Goal: Task Accomplishment & Management: Manage account settings

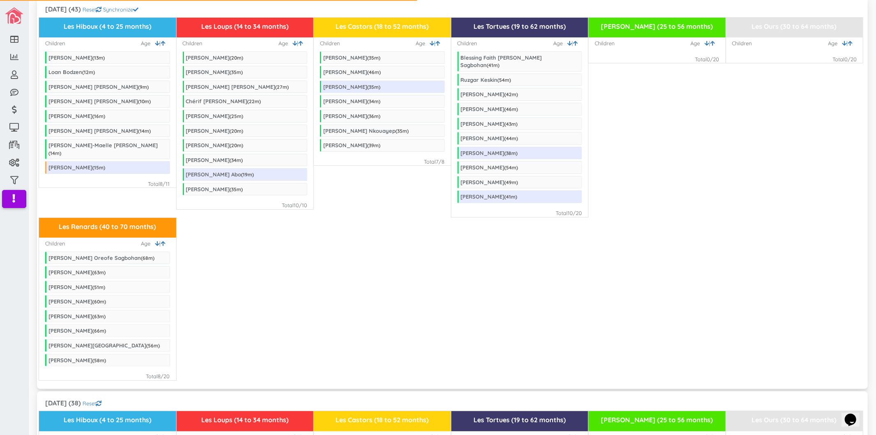
scroll to position [46, 0]
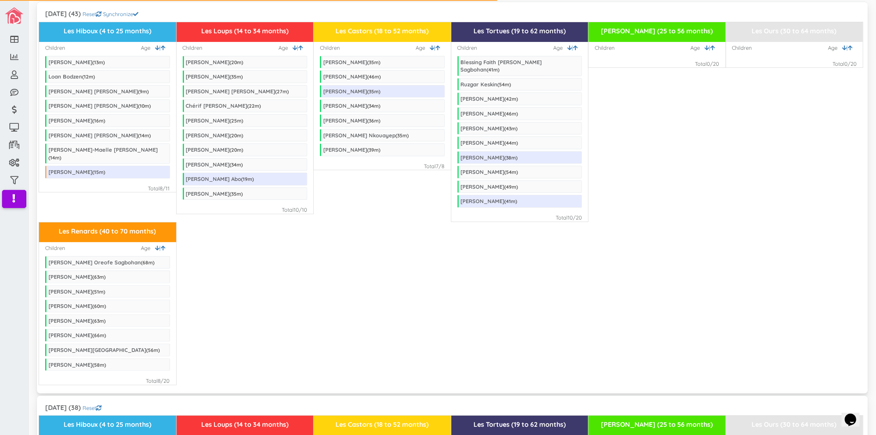
click at [543, 283] on div "Les Renards (40 to 70 months) Children | Age Eliakim Nahum Oreofe Sagbohan ( 68…" at bounding box center [452, 303] width 827 height 163
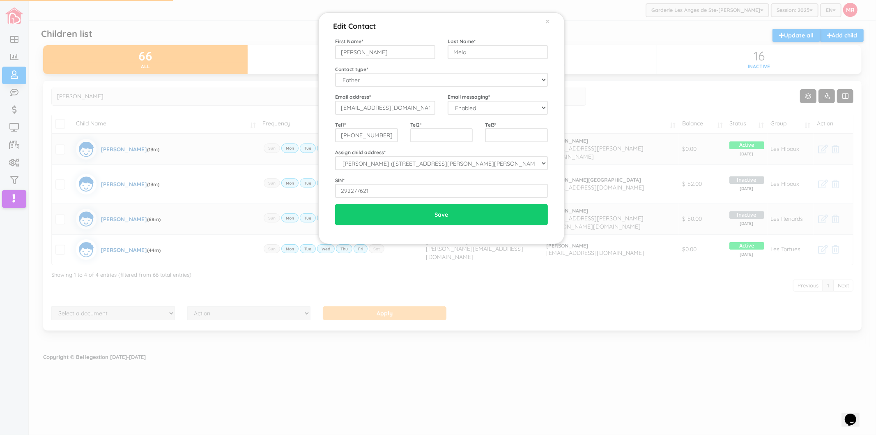
click at [280, 120] on div "Edit Contact × Close First Name * [PERSON_NAME] Last Name * Melo Contact type *…" at bounding box center [438, 217] width 876 height 435
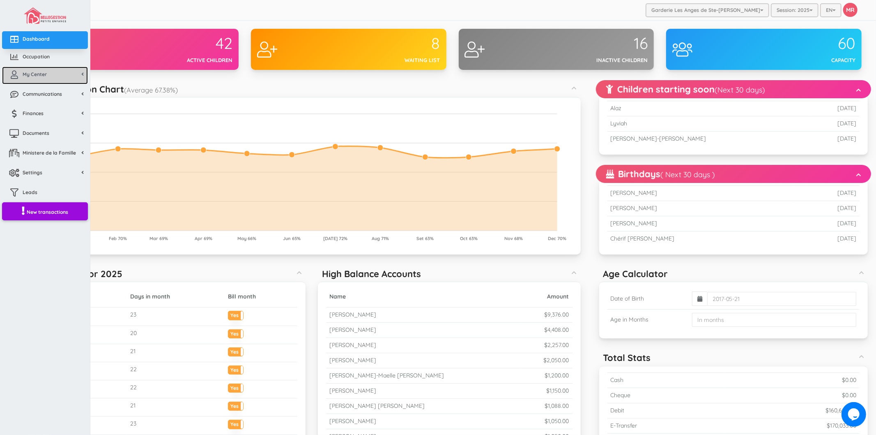
click at [25, 73] on span "My Center" at bounding box center [35, 74] width 24 height 7
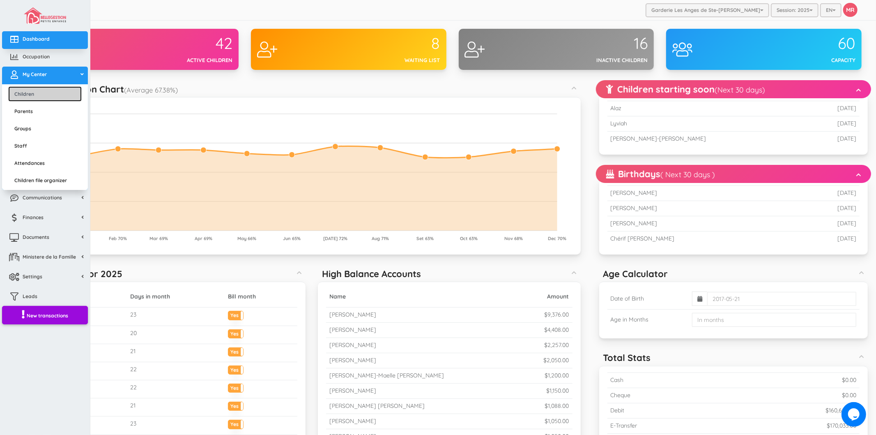
click at [31, 90] on link "Children" at bounding box center [45, 93] width 74 height 15
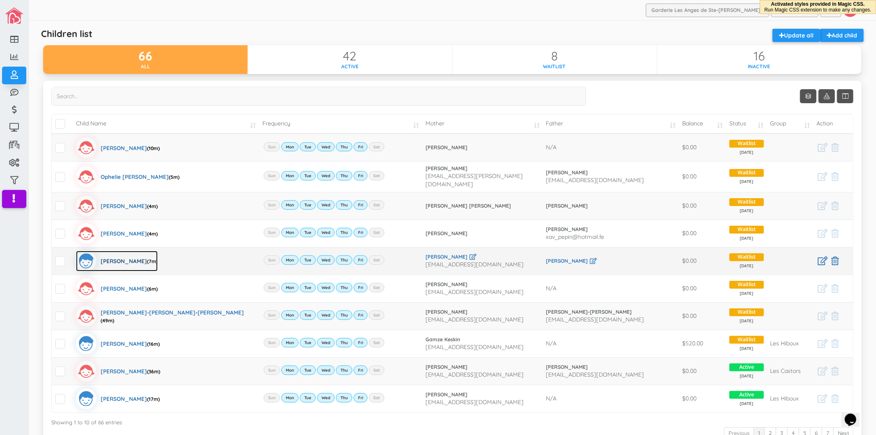
click at [124, 256] on div "Charles Lachance (7m)" at bounding box center [129, 261] width 57 height 21
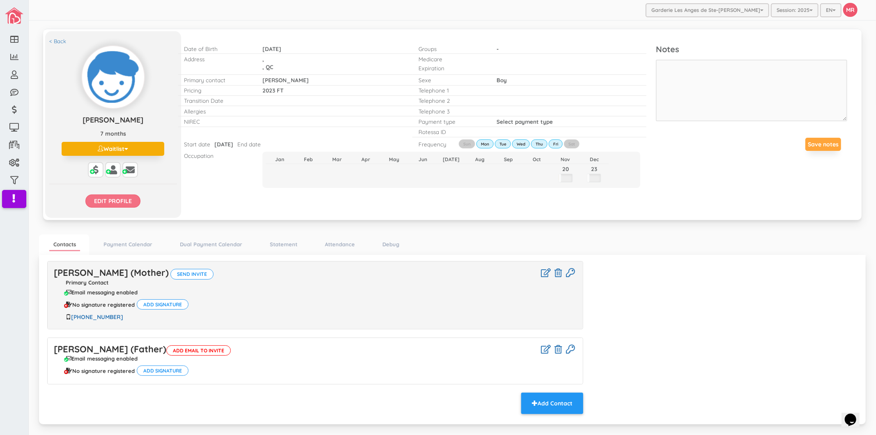
click at [127, 204] on input "Edit profile" at bounding box center [112, 200] width 55 height 13
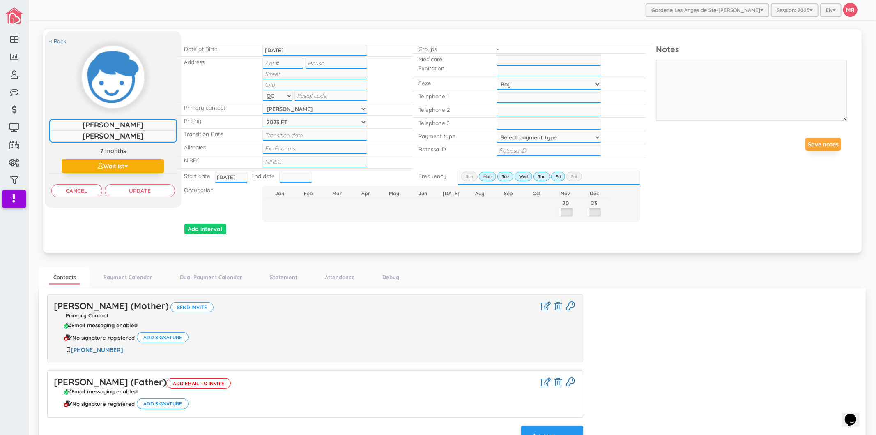
click at [313, 57] on div ", , QC NL PE NS NB QC ON MB SK AB BC YT NT NU" at bounding box center [314, 79] width 117 height 45
click at [540, 134] on select "Select payment type 1 payment on 1st 2 payments 50/50 1 payment on 15th Custom …" at bounding box center [549, 137] width 105 height 11
select select "1"
click at [497, 132] on select "Select payment type 1 payment on 1st 2 payments 50/50 1 payment on 15th Custom …" at bounding box center [549, 137] width 105 height 11
click at [327, 64] on input "text" at bounding box center [336, 63] width 62 height 11
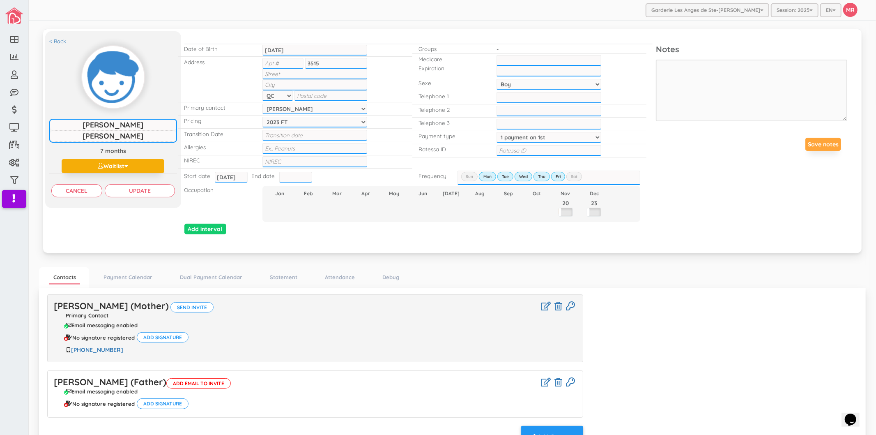
type input "3515"
type input "Av des Roseaux"
type input "Terrebonne"
type input "J6X4T9"
click at [320, 156] on input "text" at bounding box center [315, 161] width 105 height 11
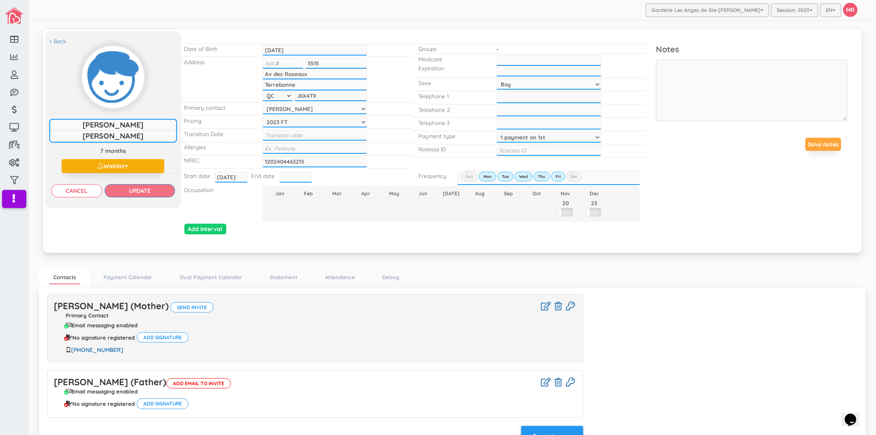
type input "1202404463213"
click at [160, 186] on input "Update" at bounding box center [140, 190] width 70 height 13
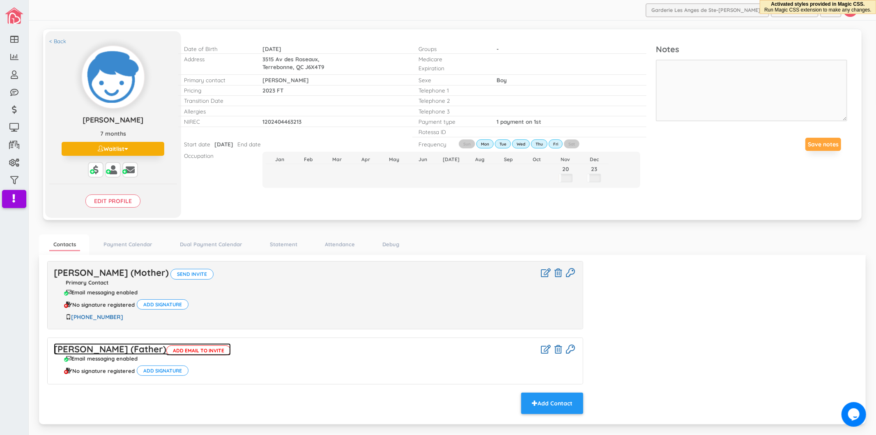
click at [89, 344] on link "[PERSON_NAME] (Father) Add email to invite" at bounding box center [142, 349] width 177 height 12
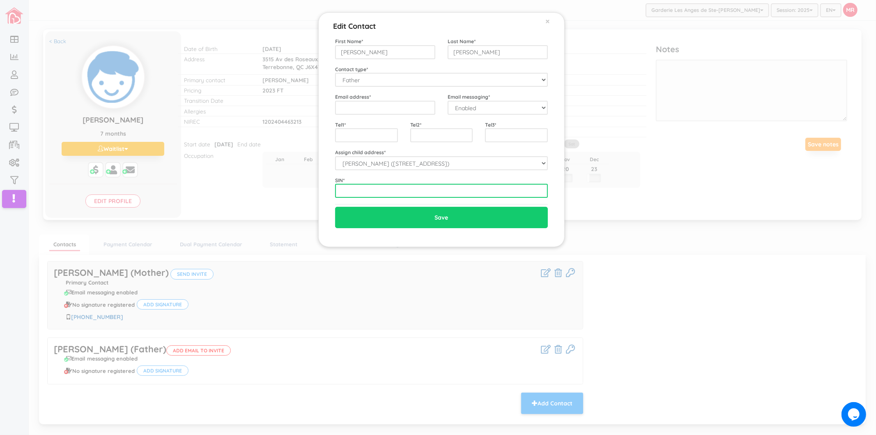
click at [369, 186] on input "text" at bounding box center [441, 191] width 213 height 14
type input "282298652"
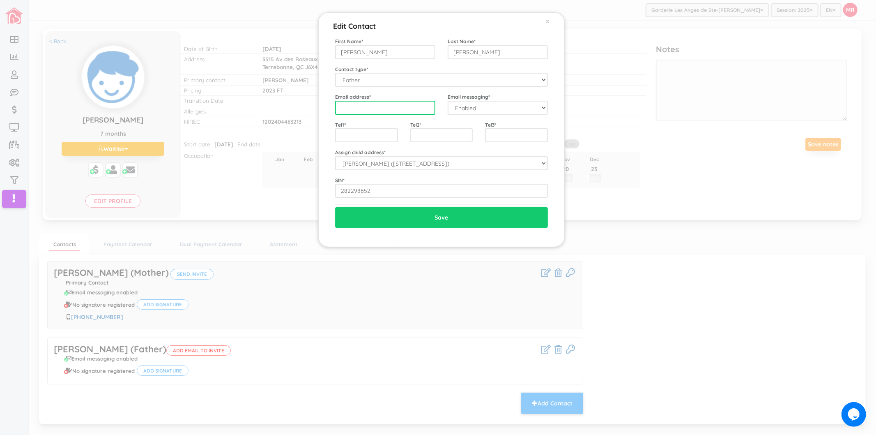
click at [382, 109] on input "email" at bounding box center [385, 108] width 100 height 14
type input "rafael.lachance@gmail.com"
click at [383, 133] on input "text" at bounding box center [366, 135] width 63 height 14
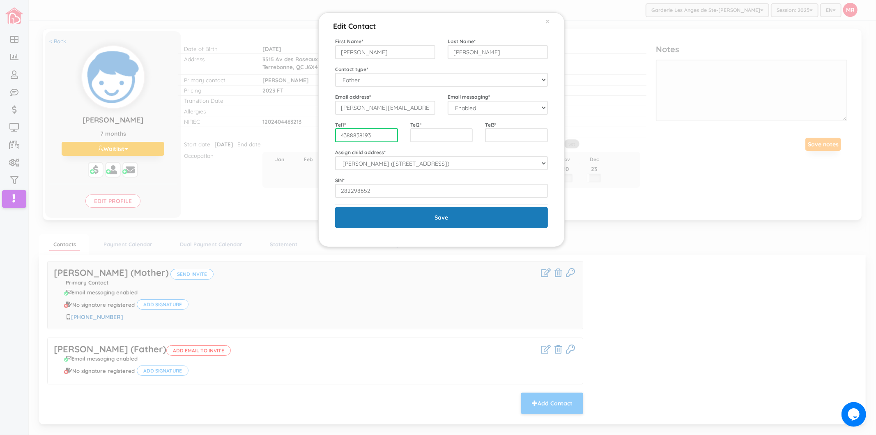
type input "4388838193"
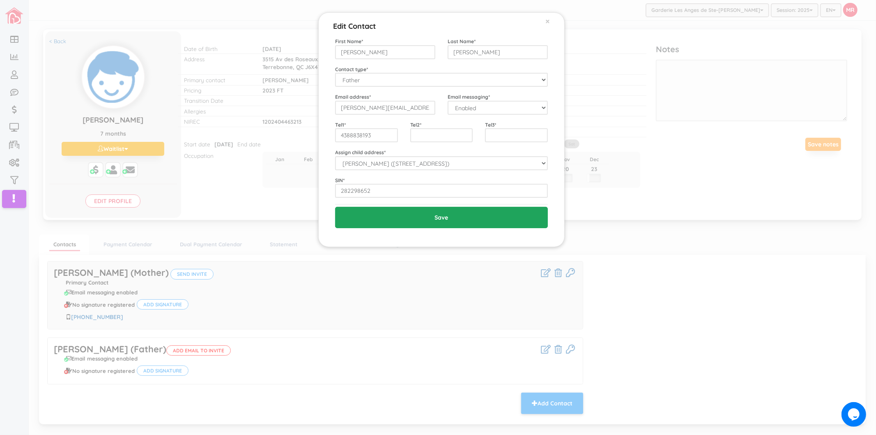
click at [368, 214] on input "Save" at bounding box center [441, 217] width 213 height 21
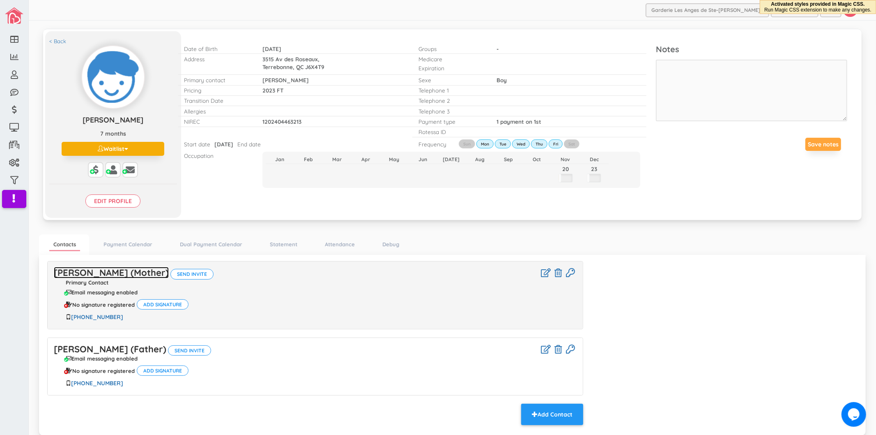
click at [140, 274] on link "[PERSON_NAME] (Mother)" at bounding box center [111, 273] width 115 height 12
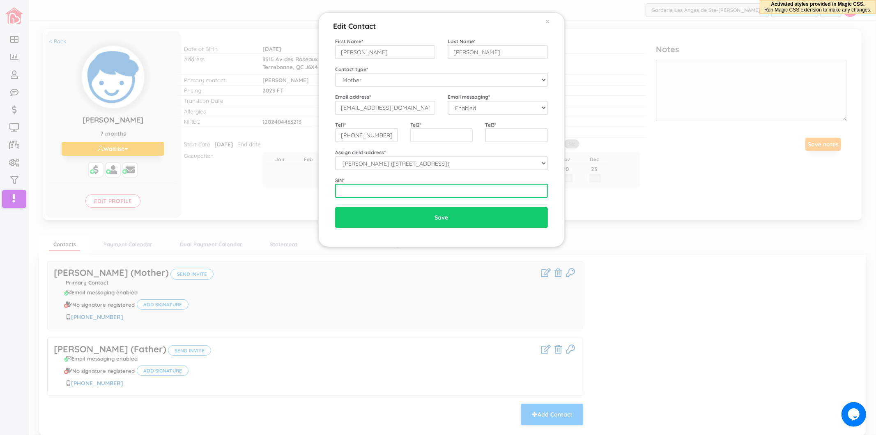
click at [362, 190] on input "text" at bounding box center [441, 191] width 213 height 14
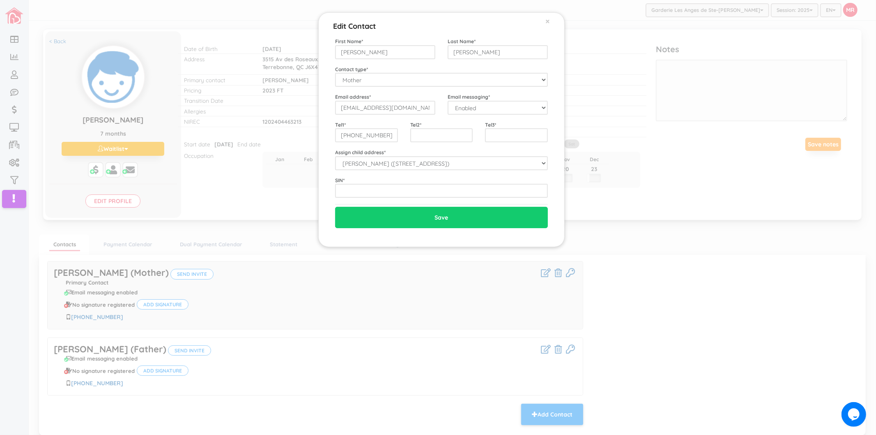
click at [647, 250] on div "Edit Contact × Close First Name * Alexandra Last Name * Ferland Contact type * …" at bounding box center [438, 217] width 876 height 435
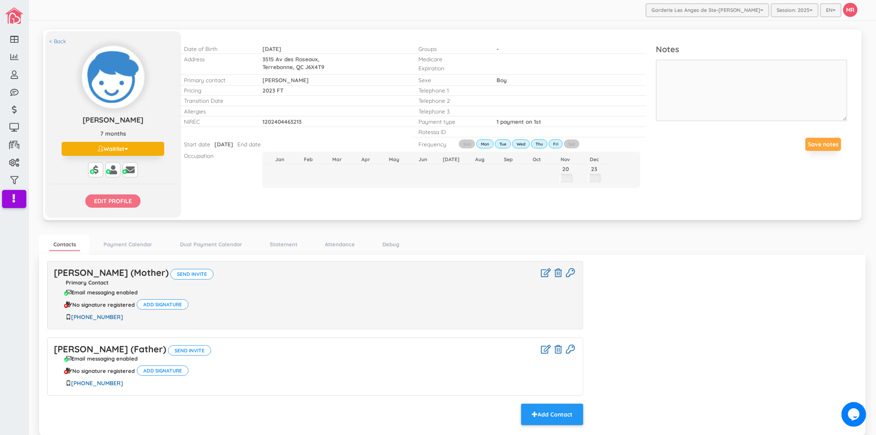
click at [120, 205] on input "Edit profile" at bounding box center [112, 200] width 55 height 13
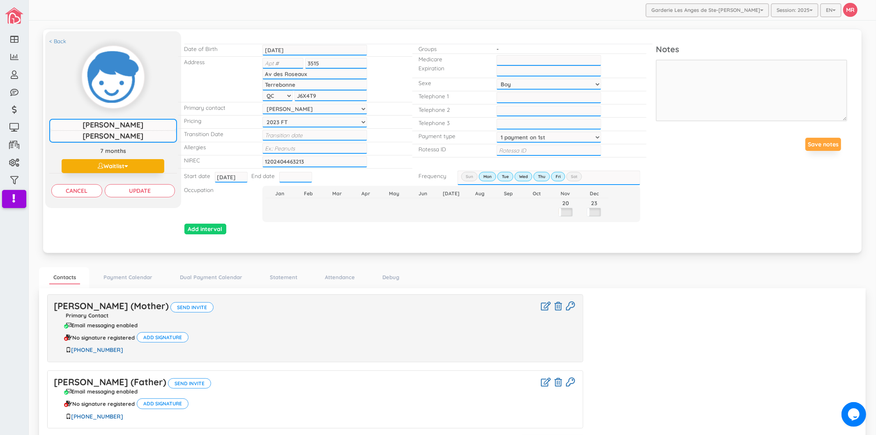
click at [292, 108] on select "Alexandra Ferland Rafael Lachance" at bounding box center [315, 109] width 105 height 11
select select "1955"
click at [263, 104] on select "Alexandra Ferland Rafael Lachance" at bounding box center [315, 109] width 105 height 11
click at [159, 185] on input "Update" at bounding box center [140, 190] width 70 height 13
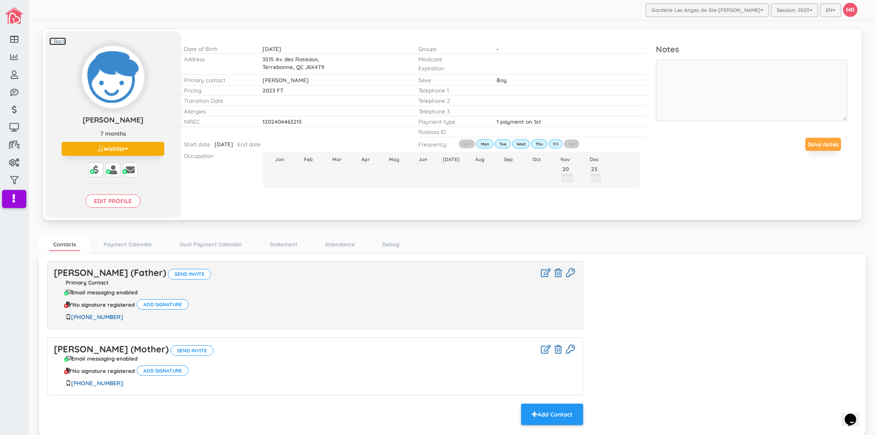
click at [62, 40] on link "< Back" at bounding box center [57, 41] width 17 height 8
